Goal: Task Accomplishment & Management: Complete application form

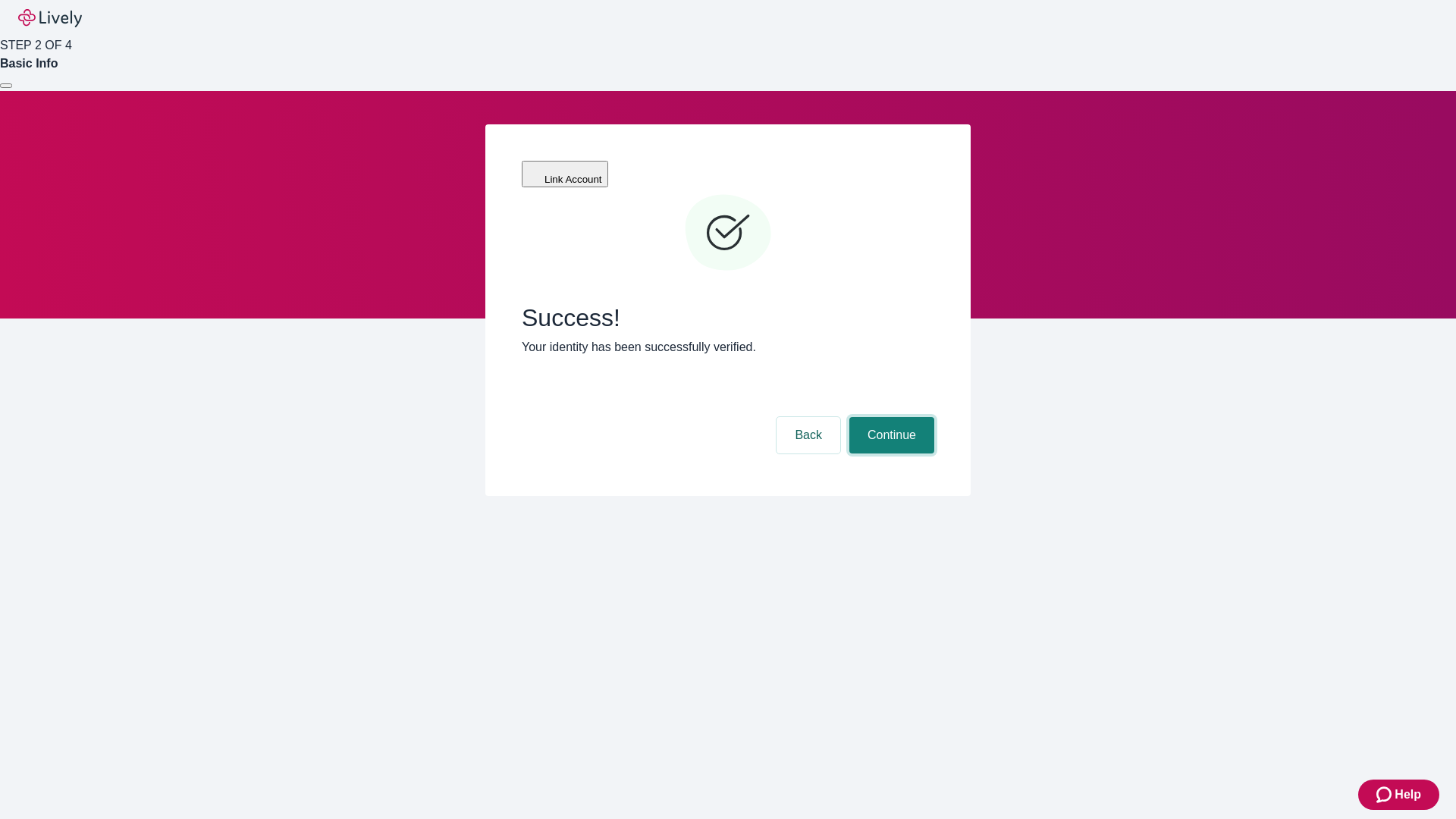
click at [889, 417] on button "Continue" at bounding box center [892, 435] width 85 height 36
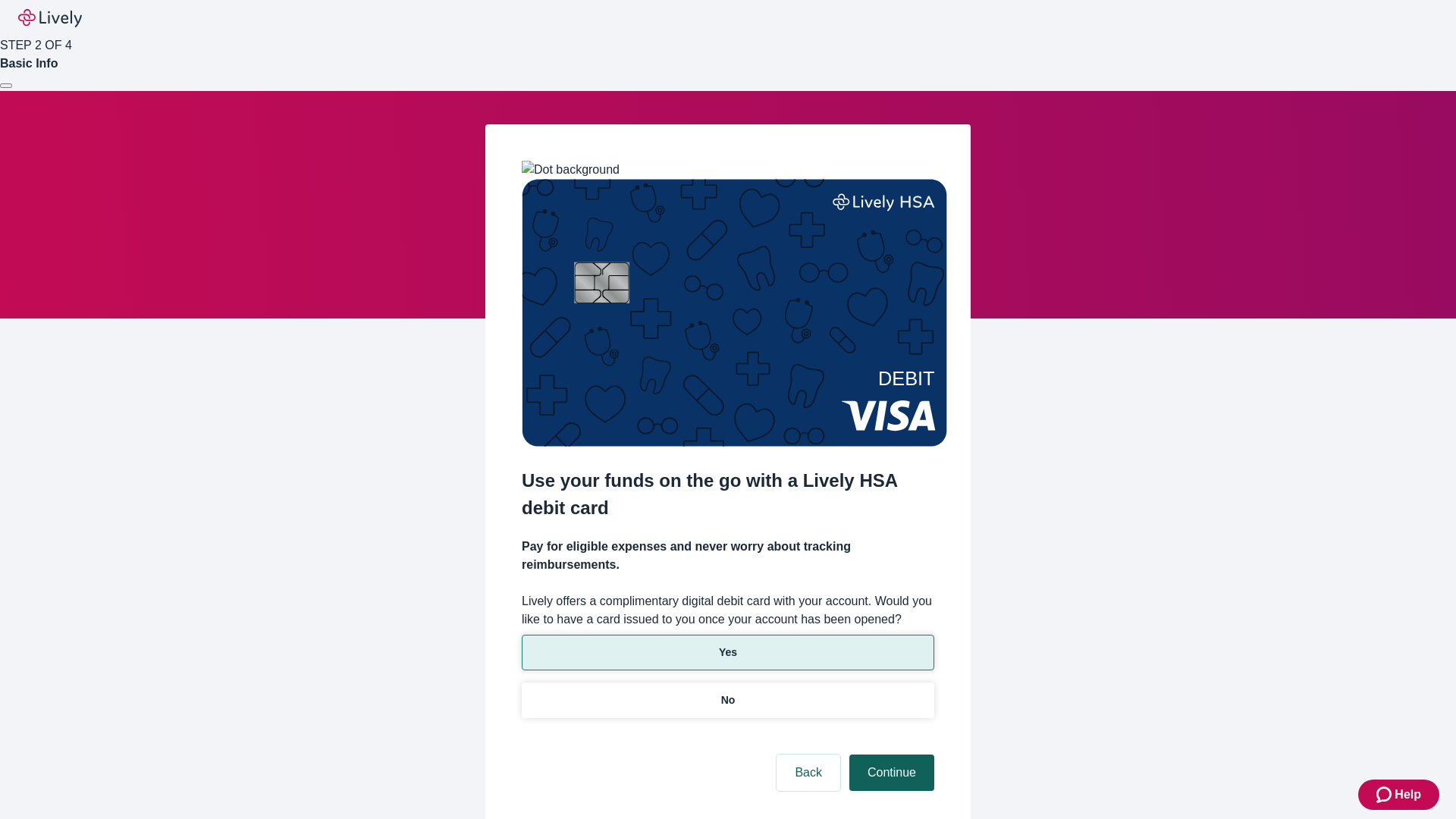
click at [727, 645] on p "Yes" at bounding box center [728, 653] width 18 height 16
click at [889, 755] on button "Continue" at bounding box center [892, 773] width 85 height 36
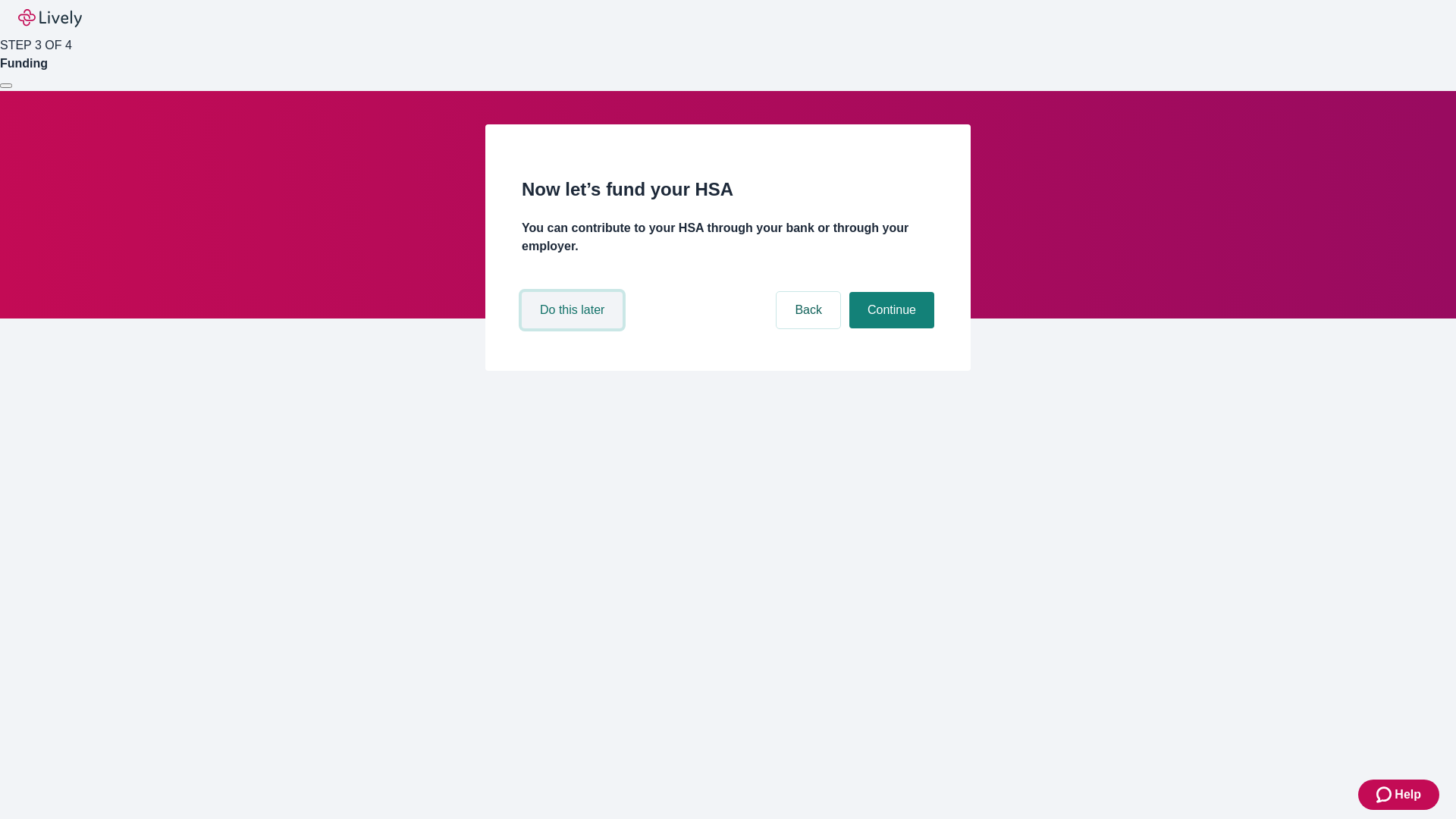
click at [574, 329] on button "Do this later" at bounding box center [572, 310] width 101 height 36
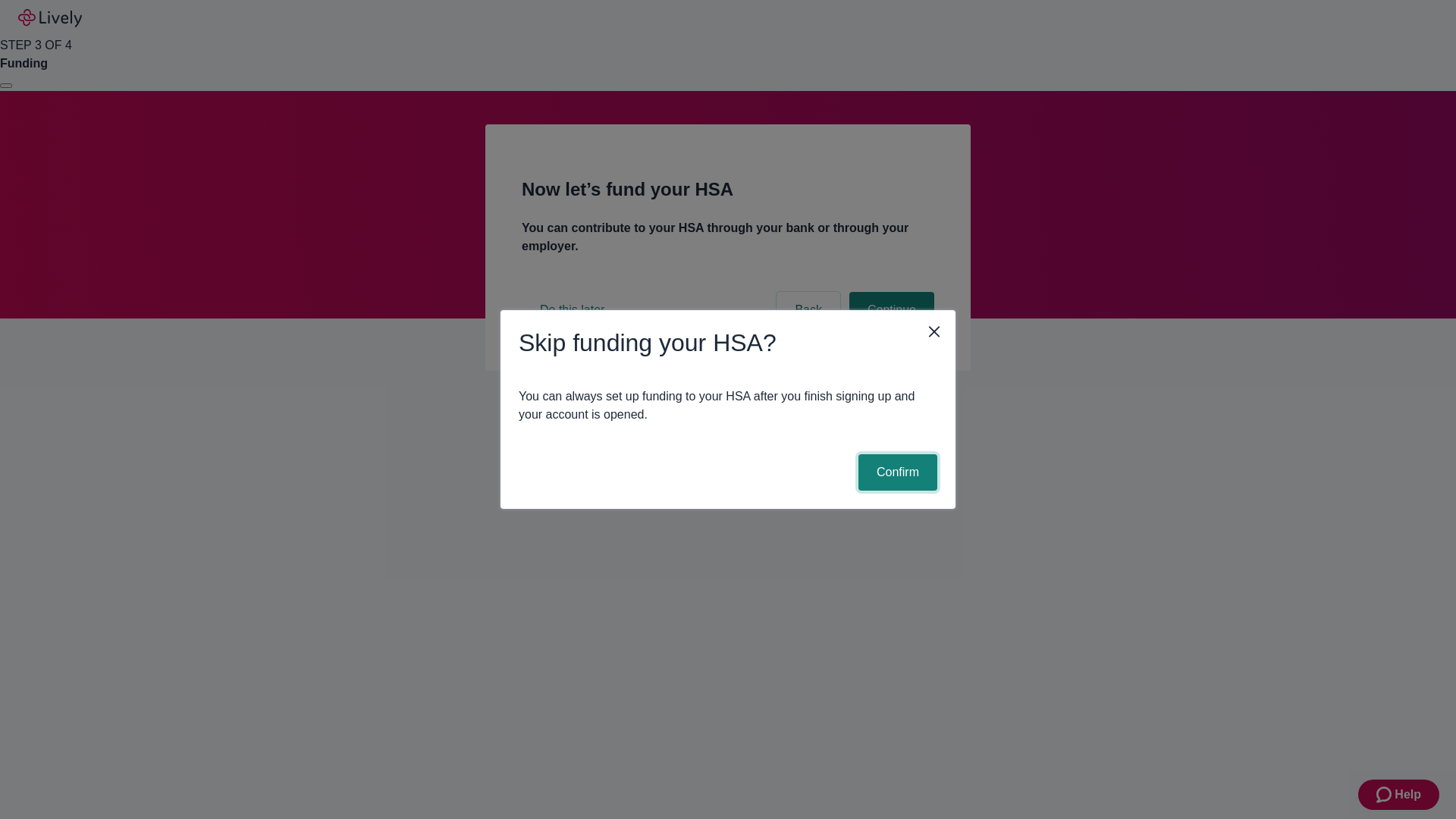
click at [895, 472] on button "Confirm" at bounding box center [897, 472] width 79 height 36
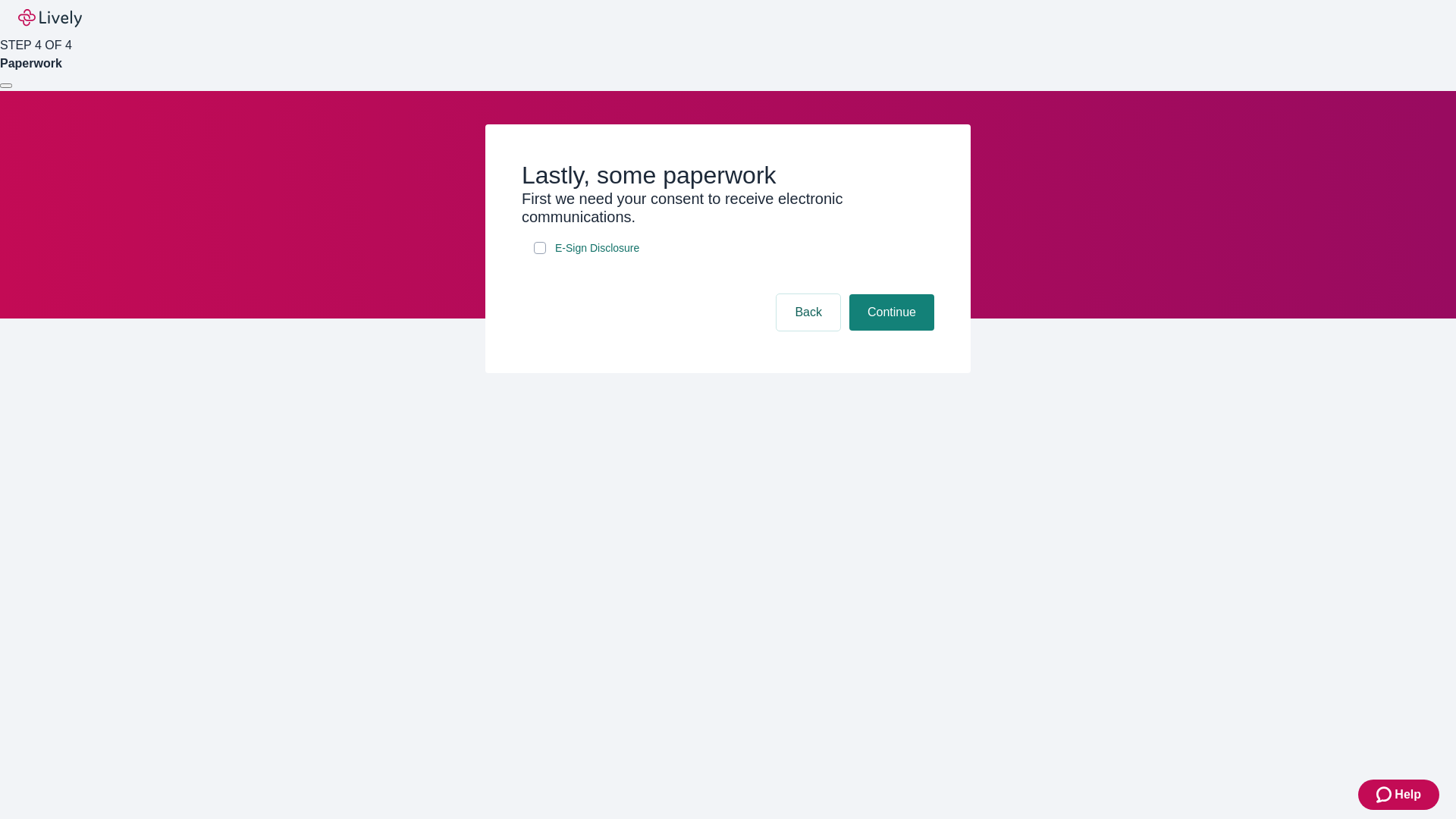
click at [540, 254] on input "E-Sign Disclosure" at bounding box center [539, 247] width 12 height 12
checkbox input "true"
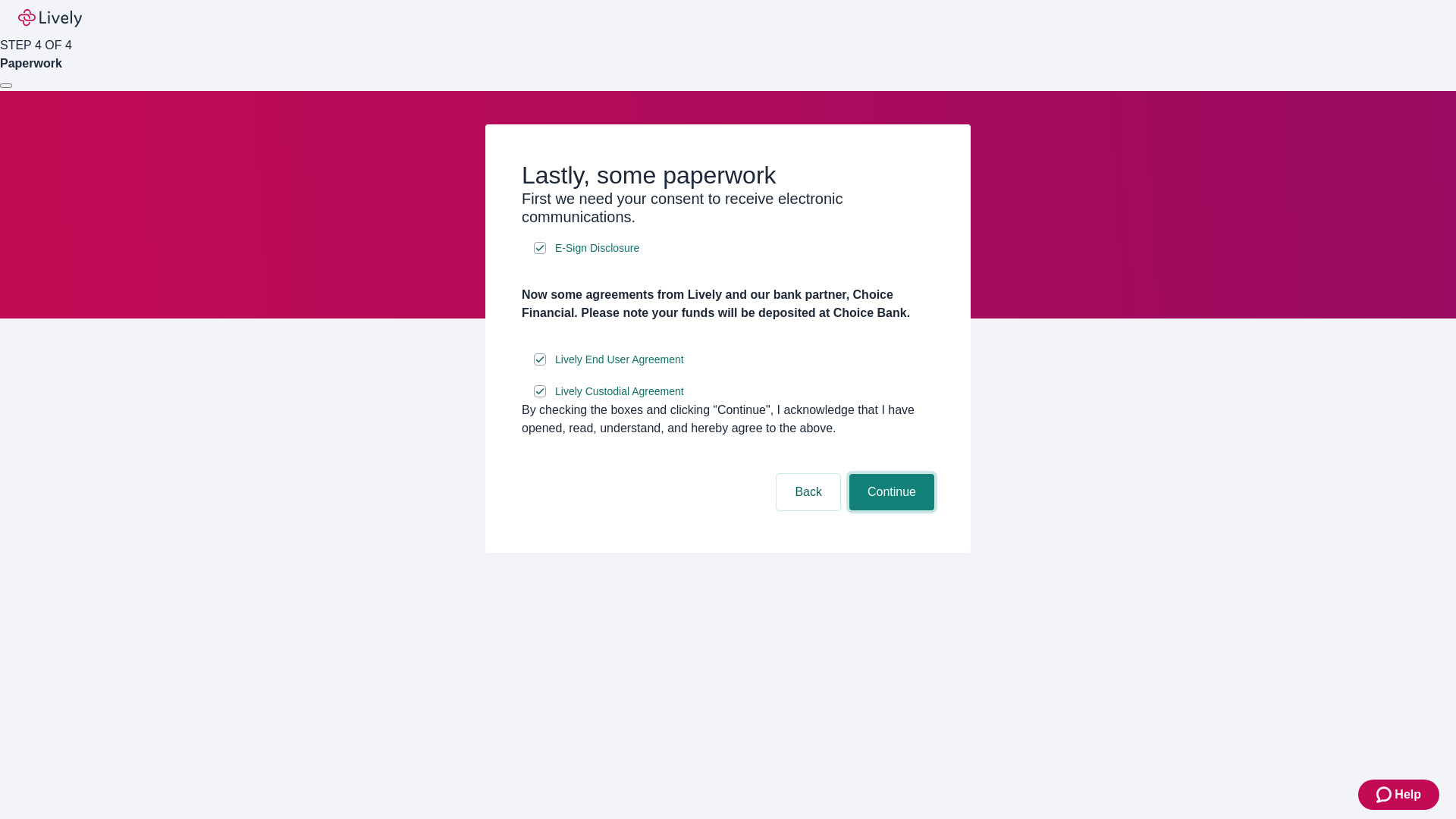
click at [889, 510] on button "Continue" at bounding box center [892, 492] width 85 height 36
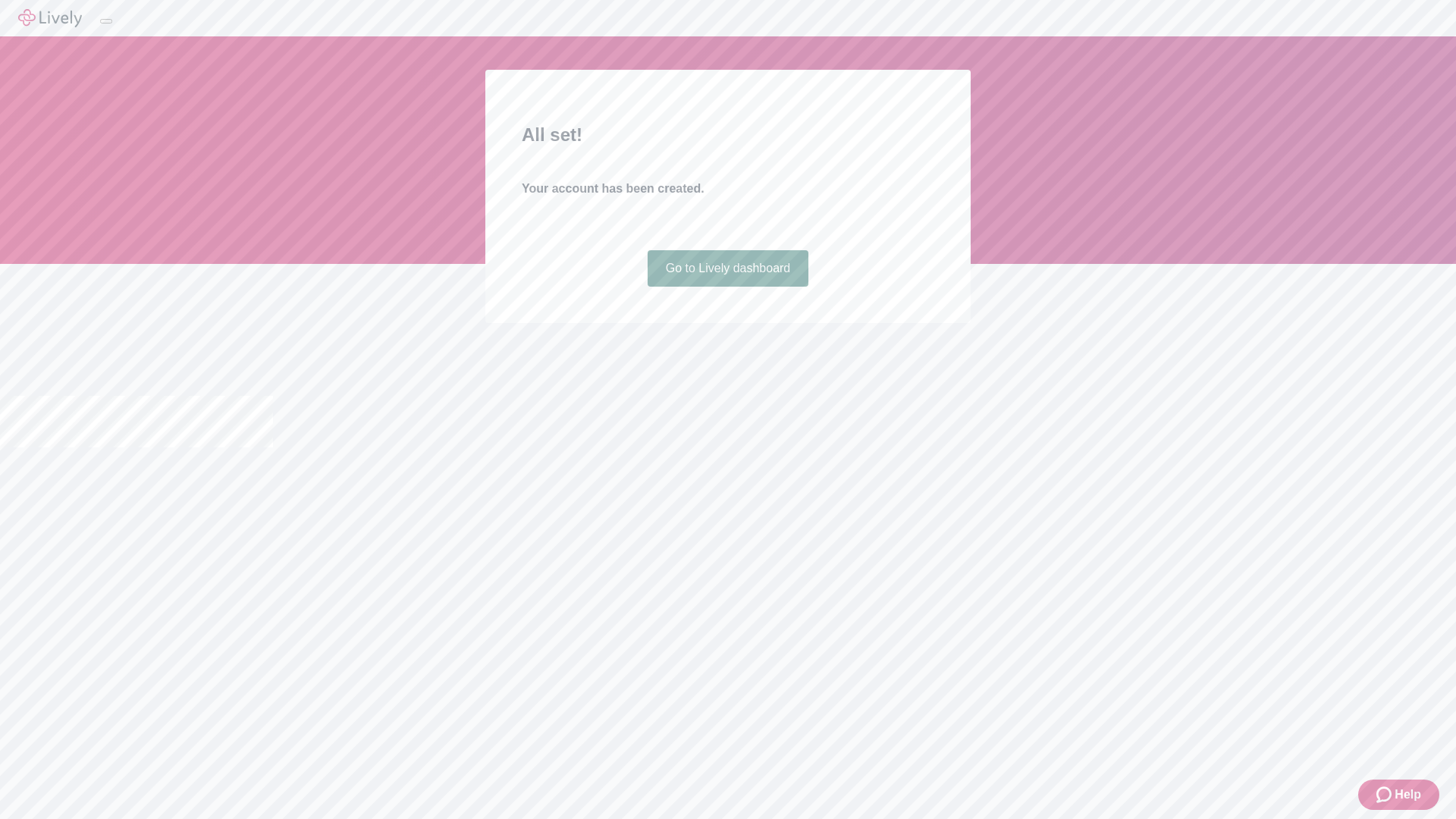
click at [727, 286] on link "Go to Lively dashboard" at bounding box center [728, 268] width 162 height 36
